Goal: Task Accomplishment & Management: Use online tool/utility

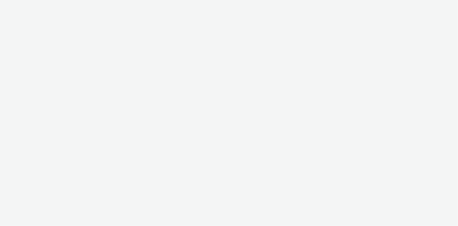
select select "2fc77e36-bb93-4aa3-9dff-dcb08e02eac6"
select select "633458d8-165b-4764-9f55-7760eda36fe8"
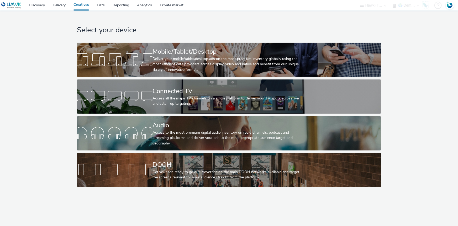
click at [375, 9] on select "ABI Media Ad4Health Adevinta ADITIKS Adops Agence79 AllMatik AMnet FR Amplifi F…" at bounding box center [374, 5] width 32 height 11
select select "38ed0f18-cbca-4106-be45-330e11e5f0af"
click at [358, 0] on select "ABI Media Ad4Health Adevinta ADITIKS Adops Agence79 AllMatik AMnet FR Amplifi F…" at bounding box center [374, 5] width 32 height 11
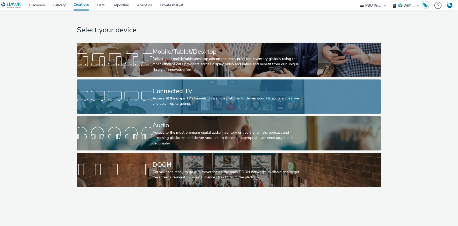
select select "f42c2087-8482-4af0-9099-e05519206007"
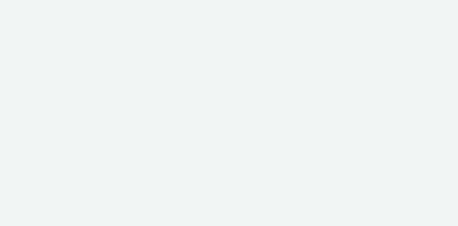
select select "38ed0f18-cbca-4106-be45-330e11e5f0af"
select select "f42c2087-8482-4af0-9099-e05519206007"
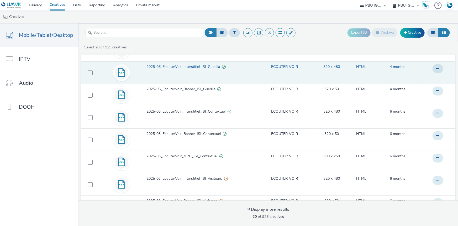
scroll to position [239, 0]
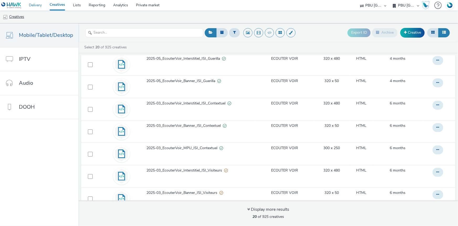
drag, startPoint x: 34, startPoint y: 4, endPoint x: 2, endPoint y: 11, distance: 32.8
click at [34, 5] on link "Delivery" at bounding box center [35, 5] width 21 height 11
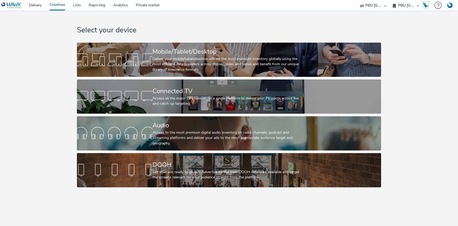
select select "38ed0f18-cbca-4106-be45-330e11e5f0af"
select select "f42c2087-8482-4af0-9099-e05519206007"
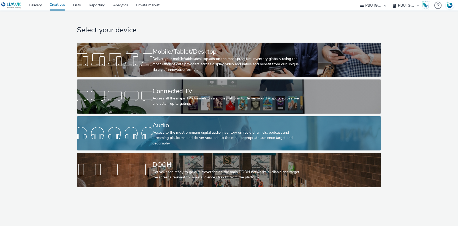
click at [169, 127] on div "Audio" at bounding box center [228, 125] width 151 height 9
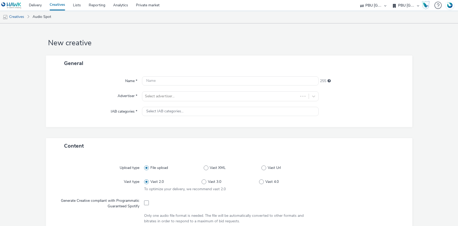
select select "38ed0f18-cbca-4106-be45-330e11e5f0af"
select select "f42c2087-8482-4af0-9099-e05519206007"
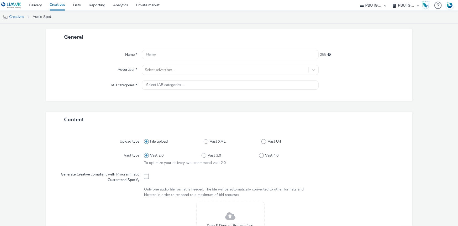
scroll to position [48, 0]
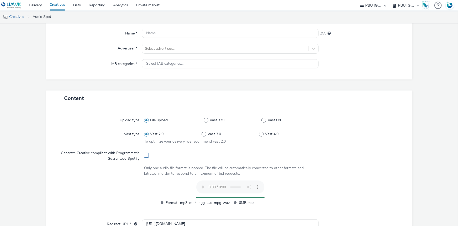
click at [144, 153] on span at bounding box center [146, 155] width 5 height 5
checkbox input "true"
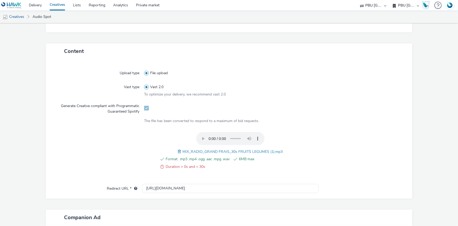
scroll to position [95, 0]
click at [178, 149] on span at bounding box center [180, 151] width 5 height 6
click at [208, 148] on span "MIX_RADIO_GRAND FRAIS_30s FRUITS LEGUMES (1).mp3" at bounding box center [233, 150] width 100 height 5
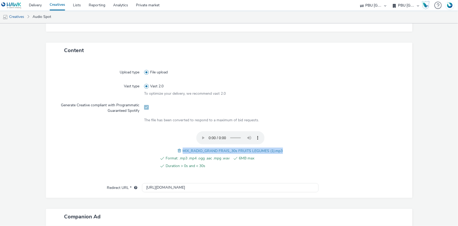
click at [208, 148] on span "MIX_RADIO_GRAND FRAIS_30s FRUITS LEGUMES (1).mp3" at bounding box center [233, 150] width 100 height 5
copy span "MIX_RADIO_GRAND FRAIS_30s FRUITS LEGUMES (1).mp3"
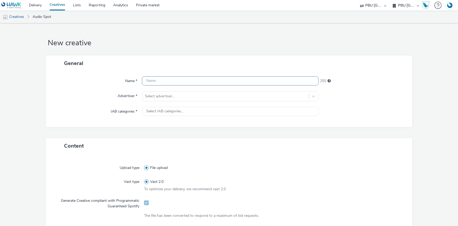
click at [171, 85] on input "text" at bounding box center [230, 80] width 177 height 9
paste input "MIX_RADIO_GRAND FRAIS_30s FRUITS LEGUMES (1).mp3"
type input "MIX_RADIO_GRAND FRAIS_30s FRUITS LEGUMES (1).mp3"
click at [163, 97] on div at bounding box center [225, 96] width 161 height 6
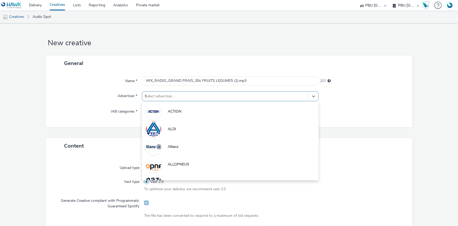
type input "fra"
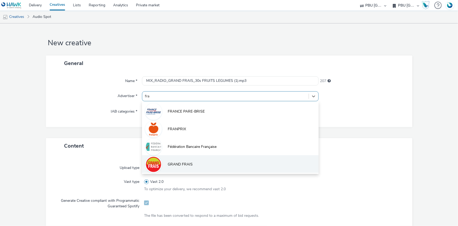
click at [191, 168] on li "GRAND FRAIS" at bounding box center [230, 164] width 177 height 18
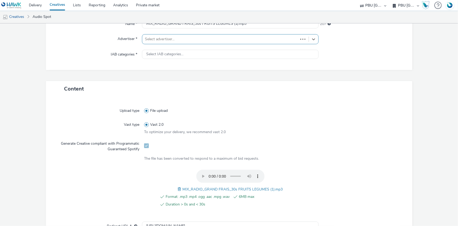
scroll to position [119, 0]
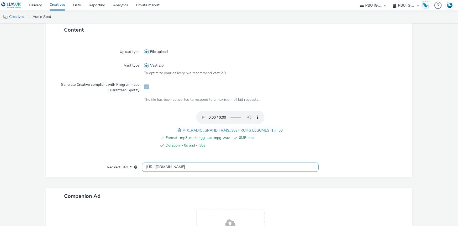
click at [150, 167] on input "http://grandfrais.com" at bounding box center [230, 166] width 177 height 9
click at [151, 166] on input "http://grandfrais.com" at bounding box center [230, 166] width 177 height 9
type input "https://grandfrais.com"
click at [369, 124] on div at bounding box center [360, 132] width 86 height 43
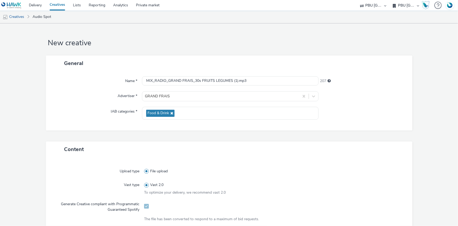
scroll to position [0, 0]
drag, startPoint x: 230, startPoint y: 81, endPoint x: 302, endPoint y: 62, distance: 74.3
click at [305, 88] on div "Name * MIX_RADIO_GRAND FRAIS_30s FRUITS LEGUMES (1).mp3 207 Advertiser * GRAND …" at bounding box center [229, 100] width 367 height 59
click at [253, 82] on input "MIX_RADIO_GRAND FRAIS_30s FRUITS LEGUMESv_Spotifyf" at bounding box center [230, 80] width 177 height 9
click at [232, 80] on input "MIX_RADIO_GRAND FRAIS_30s FRUITS LEGUMESv_Spotify" at bounding box center [230, 80] width 177 height 9
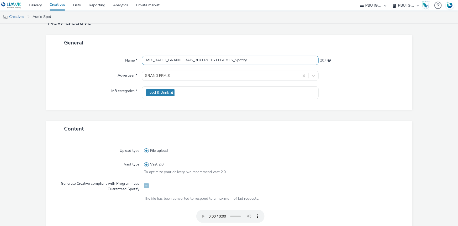
scroll to position [180, 0]
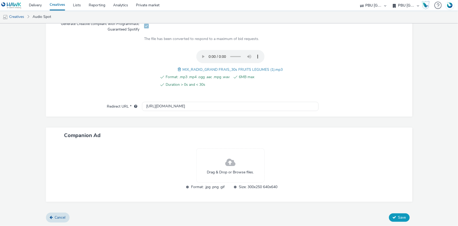
type input "MIX_RADIO_GRAND FRAIS_30s FRUITS LEGUMES_Spotify"
click at [399, 216] on span "Save" at bounding box center [402, 217] width 8 height 5
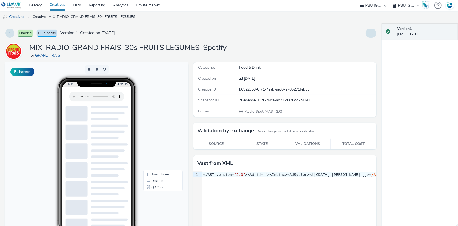
click at [58, 5] on link "Creatives" at bounding box center [57, 5] width 23 height 11
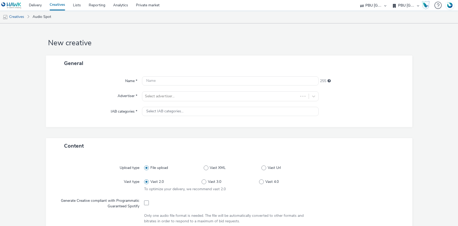
select select "38ed0f18-cbca-4106-be45-330e11e5f0af"
select select "f42c2087-8482-4af0-9099-e05519206007"
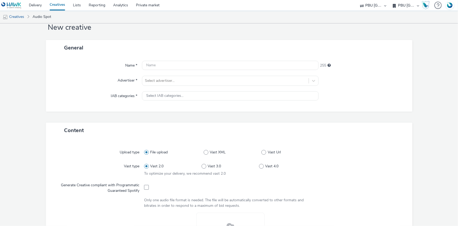
scroll to position [24, 0]
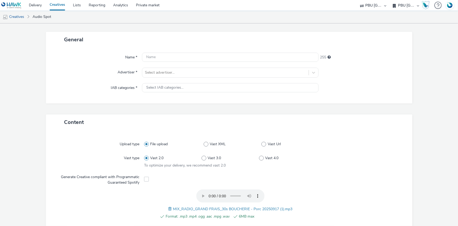
click at [143, 178] on div "Generate Creative compliant with Programmatic Guaranteed Spotify" at bounding box center [99, 178] width 89 height 13
click at [145, 178] on span at bounding box center [146, 178] width 5 height 5
click at [164, 210] on div "Format: .mp3 .mp4 .ogg .aac .mpg .wav 6MB max MIX_RADIO_GRAND FRAIS_30s BOUCHER…" at bounding box center [230, 206] width 173 height 35
click at [165, 210] on div "Format: .mp3 .mp4 .ogg .aac .mpg .wav 6MB max MIX_RADIO_GRAND FRAIS_30s BOUCHER…" at bounding box center [230, 206] width 173 height 35
click at [168, 208] on span at bounding box center [170, 209] width 5 height 6
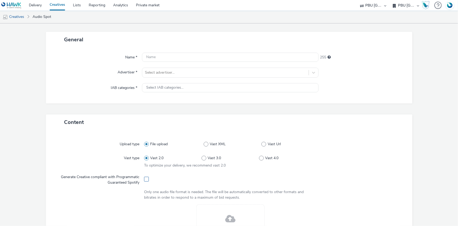
click at [145, 180] on span at bounding box center [146, 178] width 5 height 5
checkbox input "true"
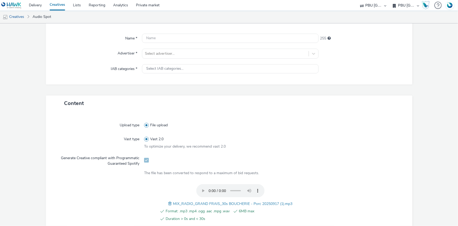
scroll to position [71, 0]
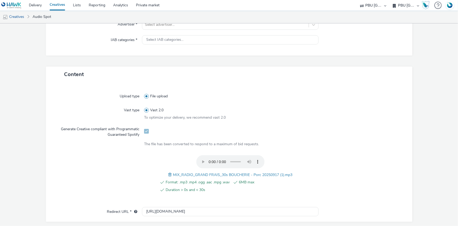
click at [196, 174] on span "MIX_RADIO_GRAND FRAIS_30s BOUCHERIE - Porc 20250917 (1).mp3" at bounding box center [232, 174] width 119 height 5
copy span "MIX_RADIO_GRAND FRAIS_30s BOUCHERIE - Porc 20250917 (1).mp3"
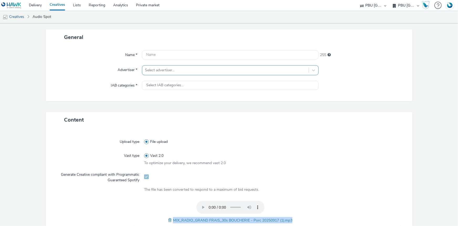
scroll to position [0, 0]
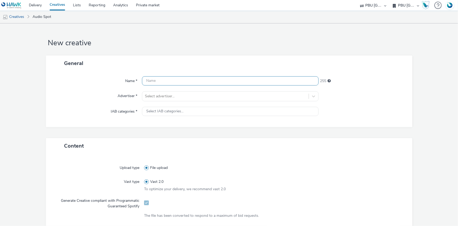
click at [167, 81] on input "text" at bounding box center [230, 80] width 177 height 9
paste input "MIX_RADIO_GRAND FRAIS_30s BOUCHERIE - Porc 20250917 (1).mp3"
drag, startPoint x: 251, startPoint y: 79, endPoint x: 427, endPoint y: 115, distance: 180.1
click at [399, 115] on div "Name * MIX_RADIO_GRAND FRAIS_30s BOUCHERIE - Porc 20250917 (1).mp3 196 Advertis…" at bounding box center [229, 99] width 367 height 56
type input "MIX_RADIO_GRAND FRAIS_30s BOUCHERIE - Porc 20250917_Spotify"
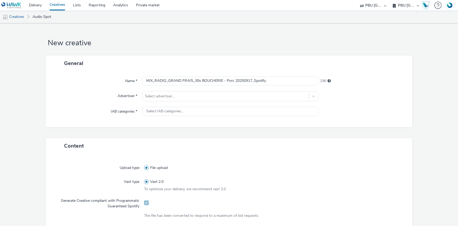
click at [183, 90] on div "Name * MIX_RADIO_GRAND FRAIS_30s BOUCHERIE - Porc 20250917_Spotify 196 Advertis…" at bounding box center [229, 99] width 367 height 56
click at [183, 94] on div at bounding box center [225, 96] width 161 height 6
type input "fra"
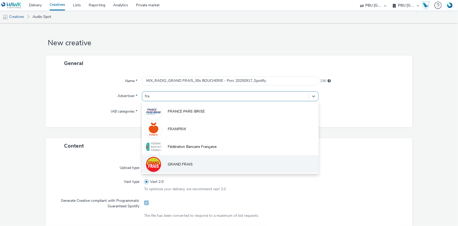
click at [182, 163] on span "GRAND FRAIS" at bounding box center [180, 163] width 25 height 5
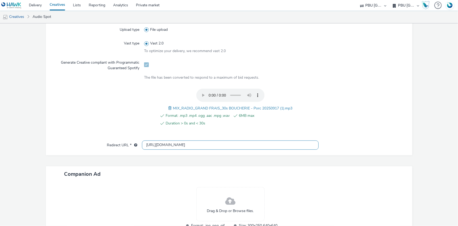
scroll to position [167, 0]
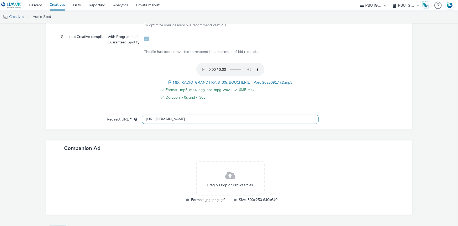
click at [151, 118] on input "http://grandfrais.com" at bounding box center [230, 118] width 177 height 9
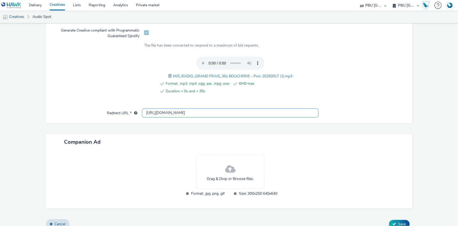
scroll to position [180, 0]
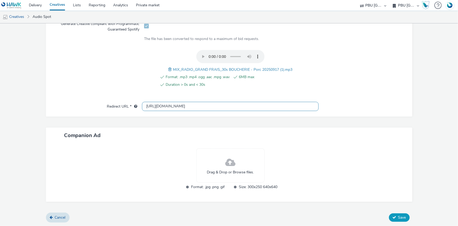
type input "https://grandfrais.com"
click at [398, 217] on span "Save" at bounding box center [402, 217] width 8 height 5
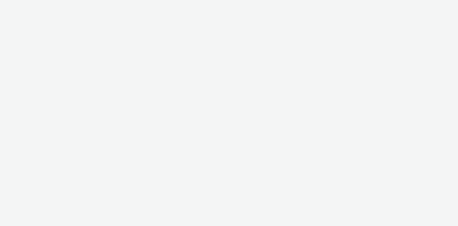
select select "38ed0f18-cbca-4106-be45-330e11e5f0af"
select select "f42c2087-8482-4af0-9099-e05519206007"
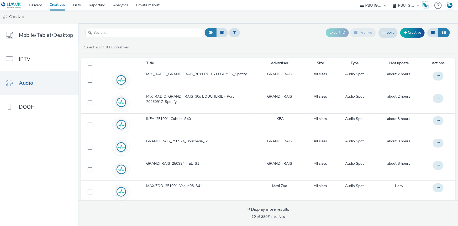
click at [369, 6] on select "ABI Media Ad4Health Adevinta ADITIKS Adops Agence79 AllMatik AMnet FR Amplifi F…" at bounding box center [374, 5] width 32 height 11
select select "4905062d-13ce-4986-87c2-be94dfa9bf08"
click at [389, 0] on select "ABI Media Ad4Health Adevinta ADITIKS Adops Agence79 AllMatik AMnet FR Amplifi F…" at bounding box center [374, 5] width 32 height 11
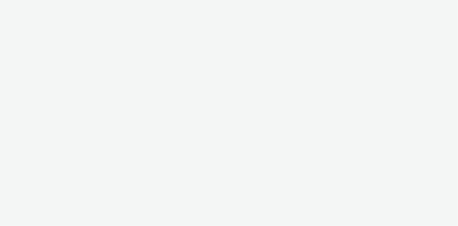
select select "4905062d-13ce-4986-87c2-be94dfa9bf08"
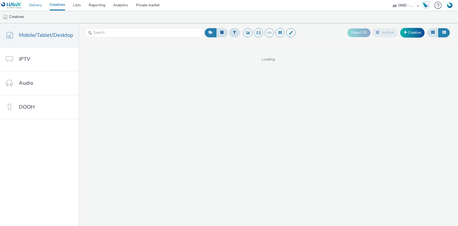
click at [35, 5] on link "Delivery" at bounding box center [35, 5] width 21 height 11
